Goal: Find specific page/section: Find specific page/section

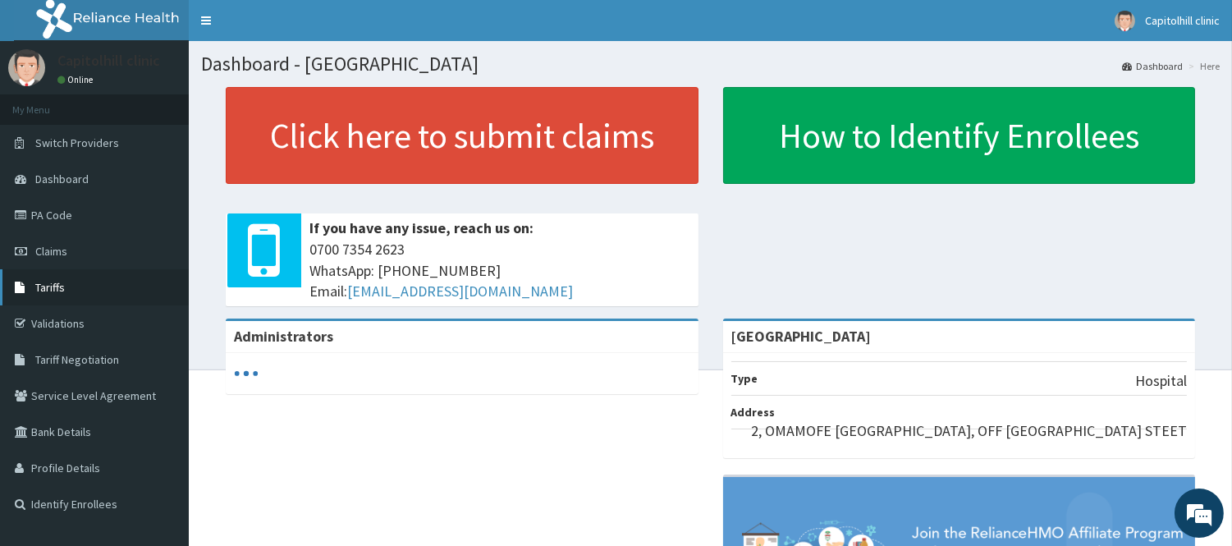
click at [58, 294] on link "Tariffs" at bounding box center [94, 287] width 189 height 36
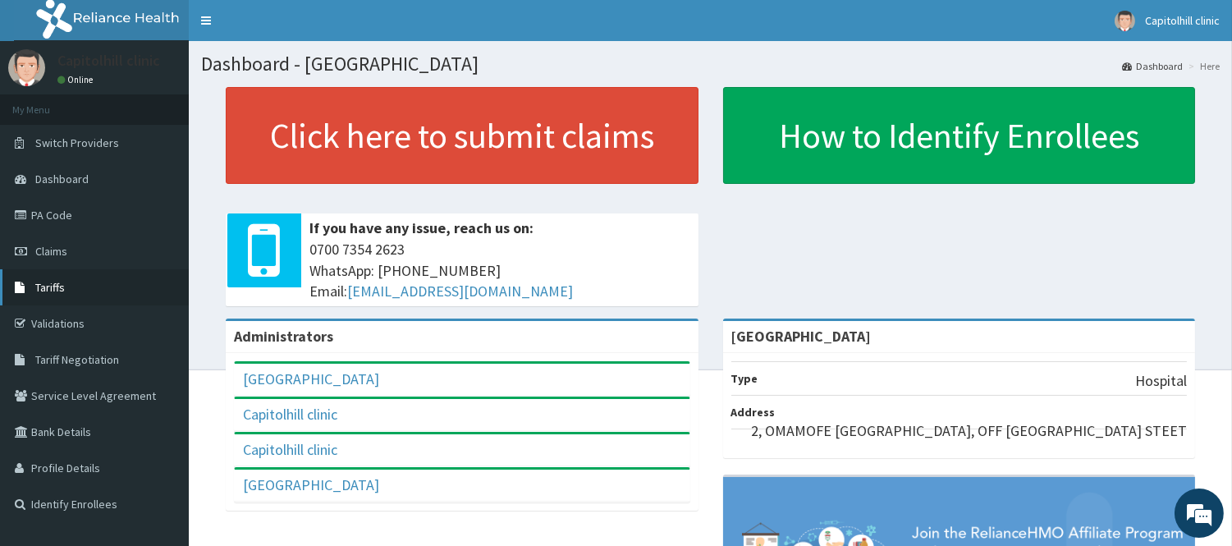
click at [39, 277] on link "Tariffs" at bounding box center [94, 287] width 189 height 36
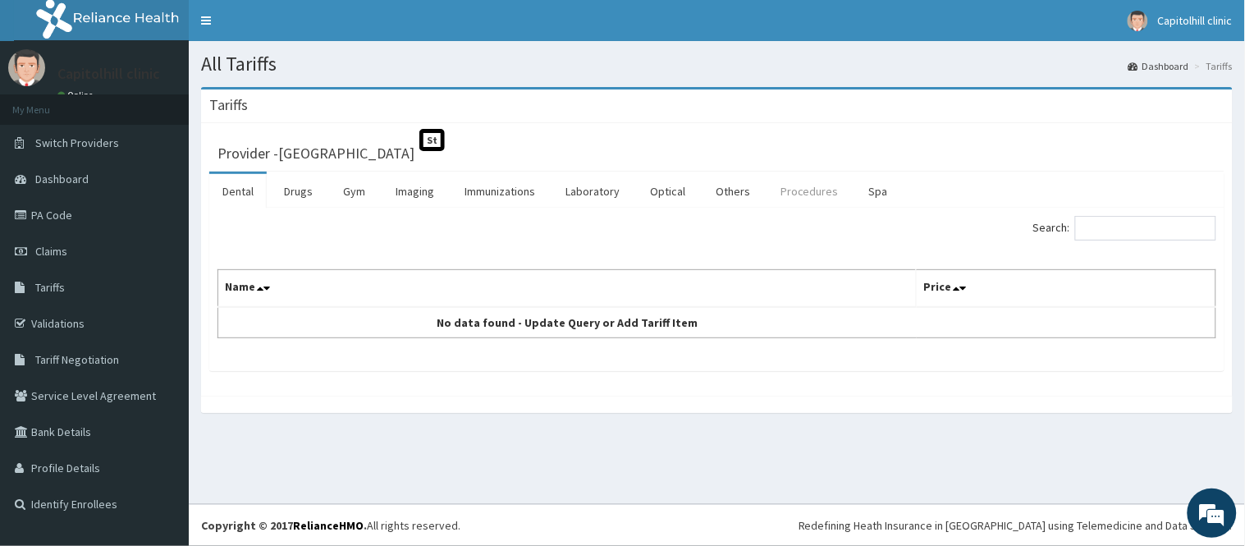
click at [817, 191] on link "Procedures" at bounding box center [809, 191] width 85 height 34
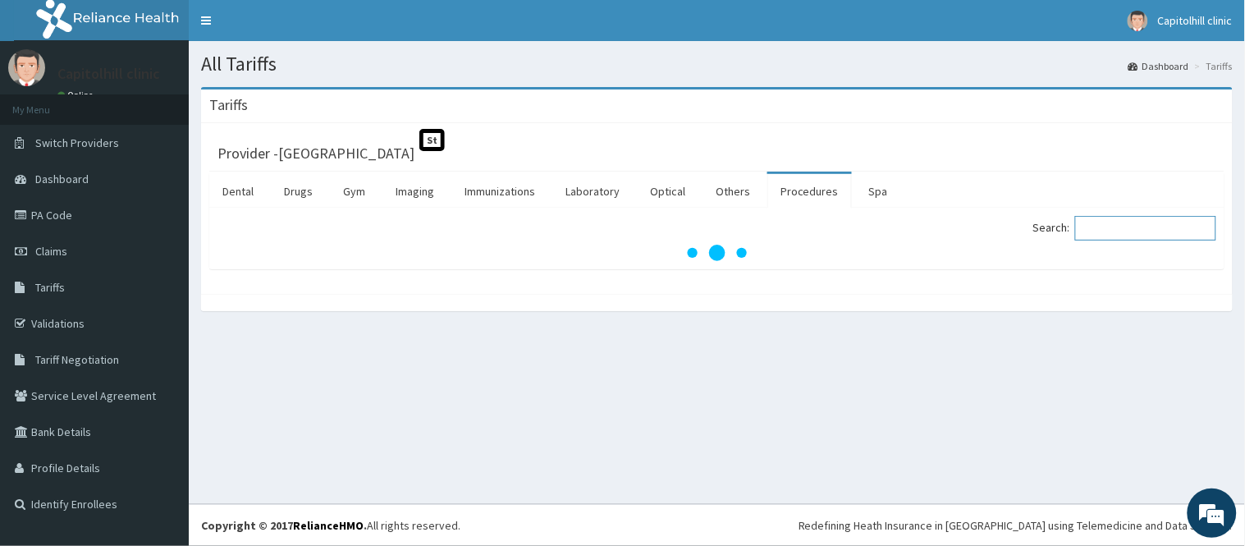
click at [1122, 231] on input "Search:" at bounding box center [1145, 228] width 141 height 25
type input "N"
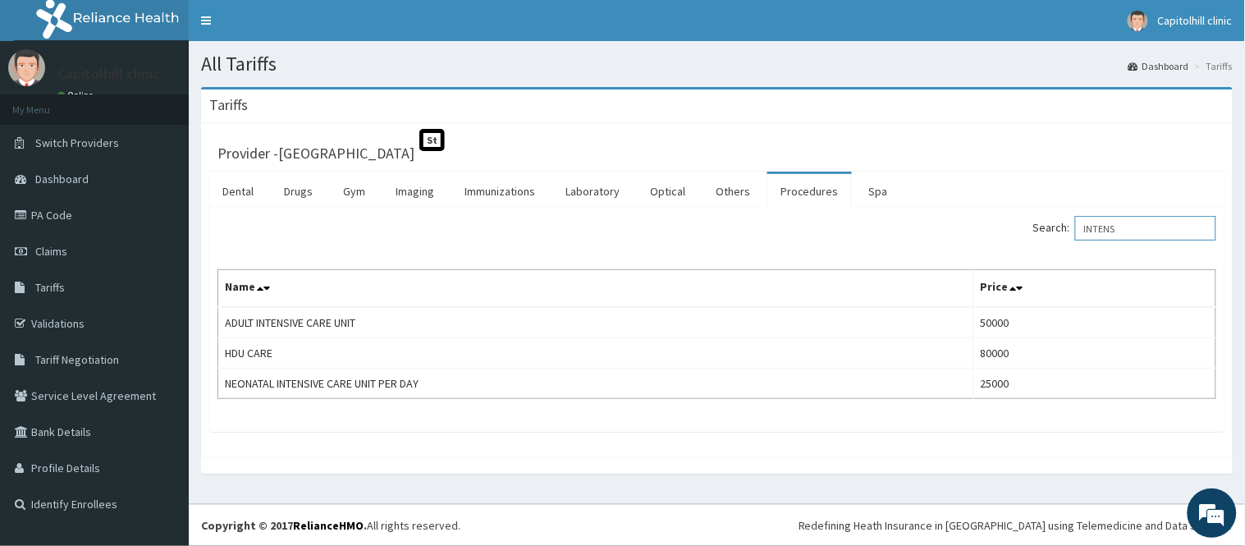
type input "INTENS"
